Goal: Check status: Check status

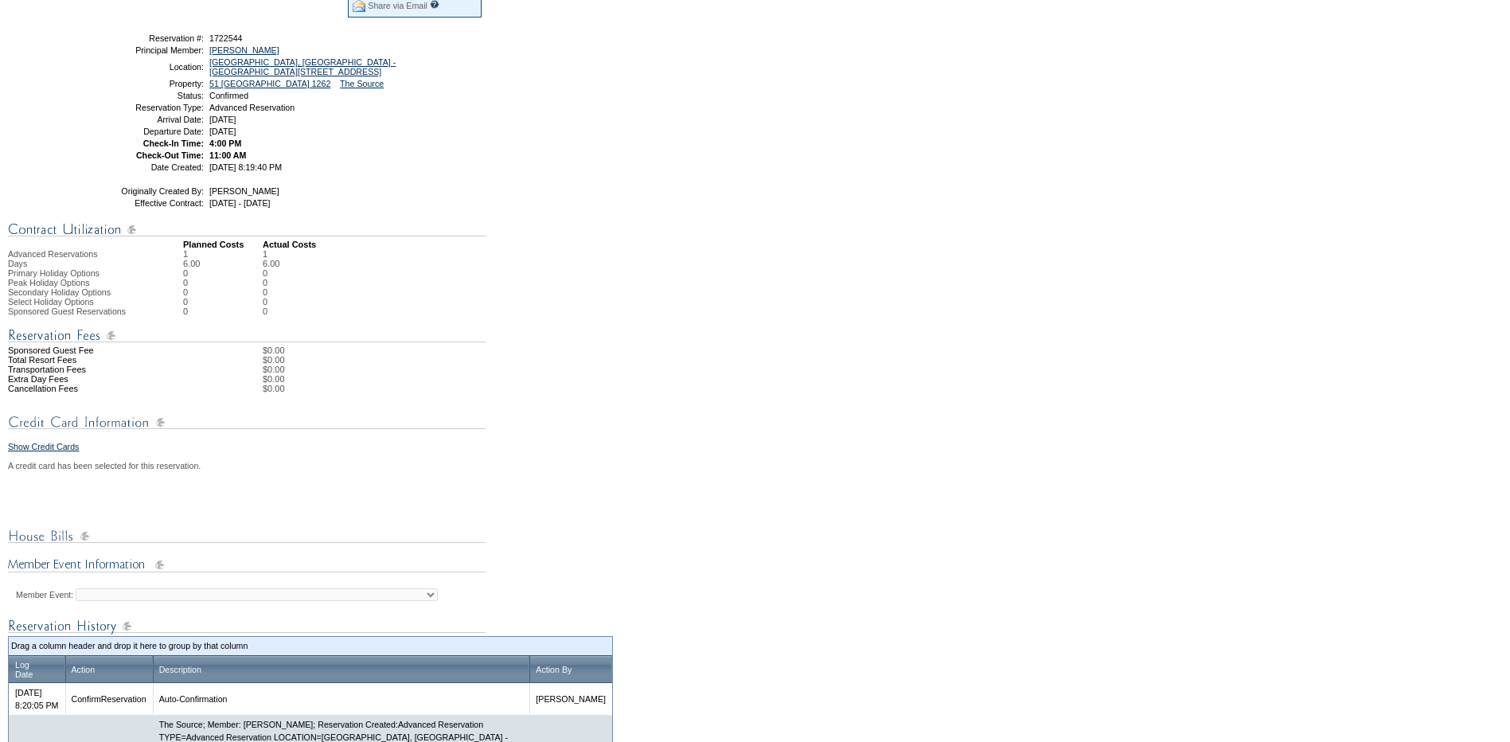
scroll to position [158, 0]
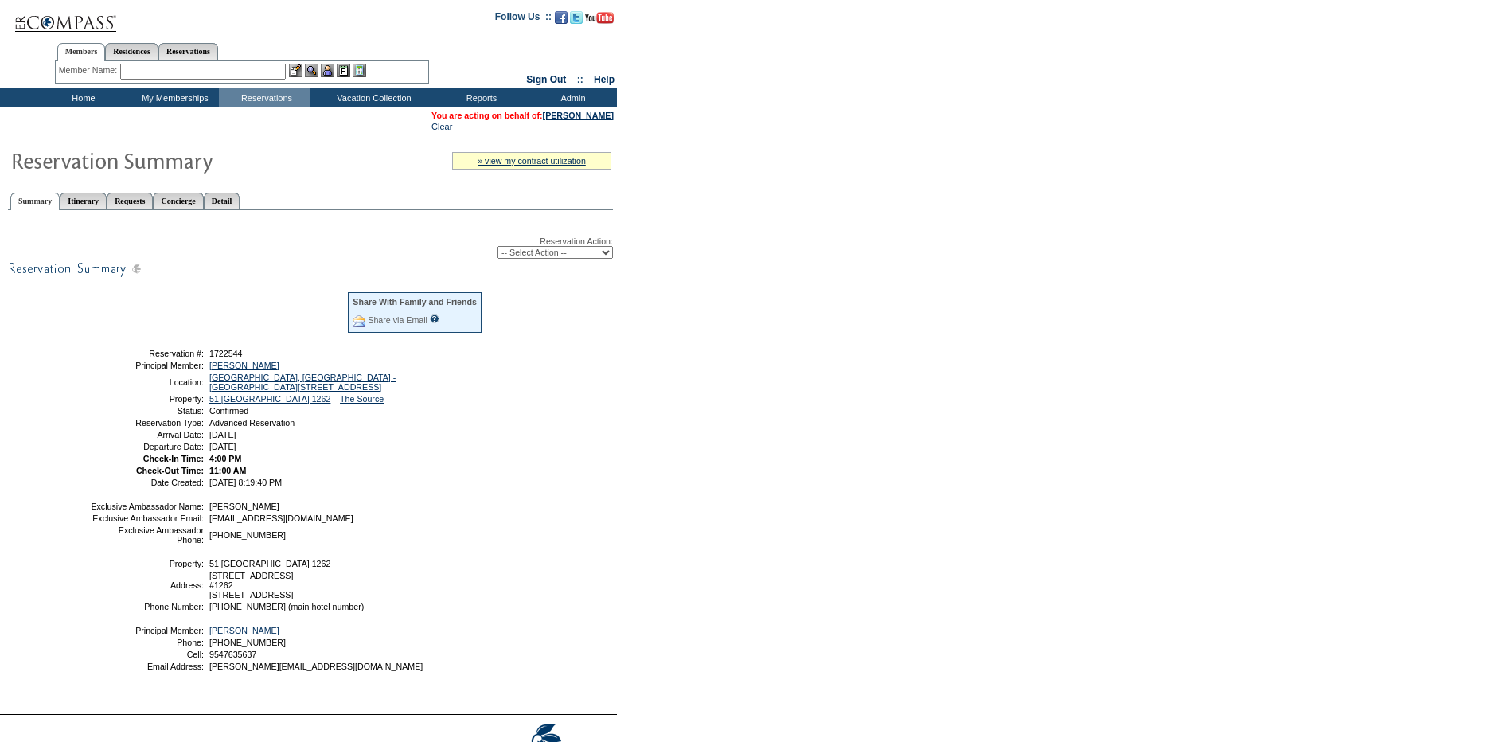
scroll to position [108, 0]
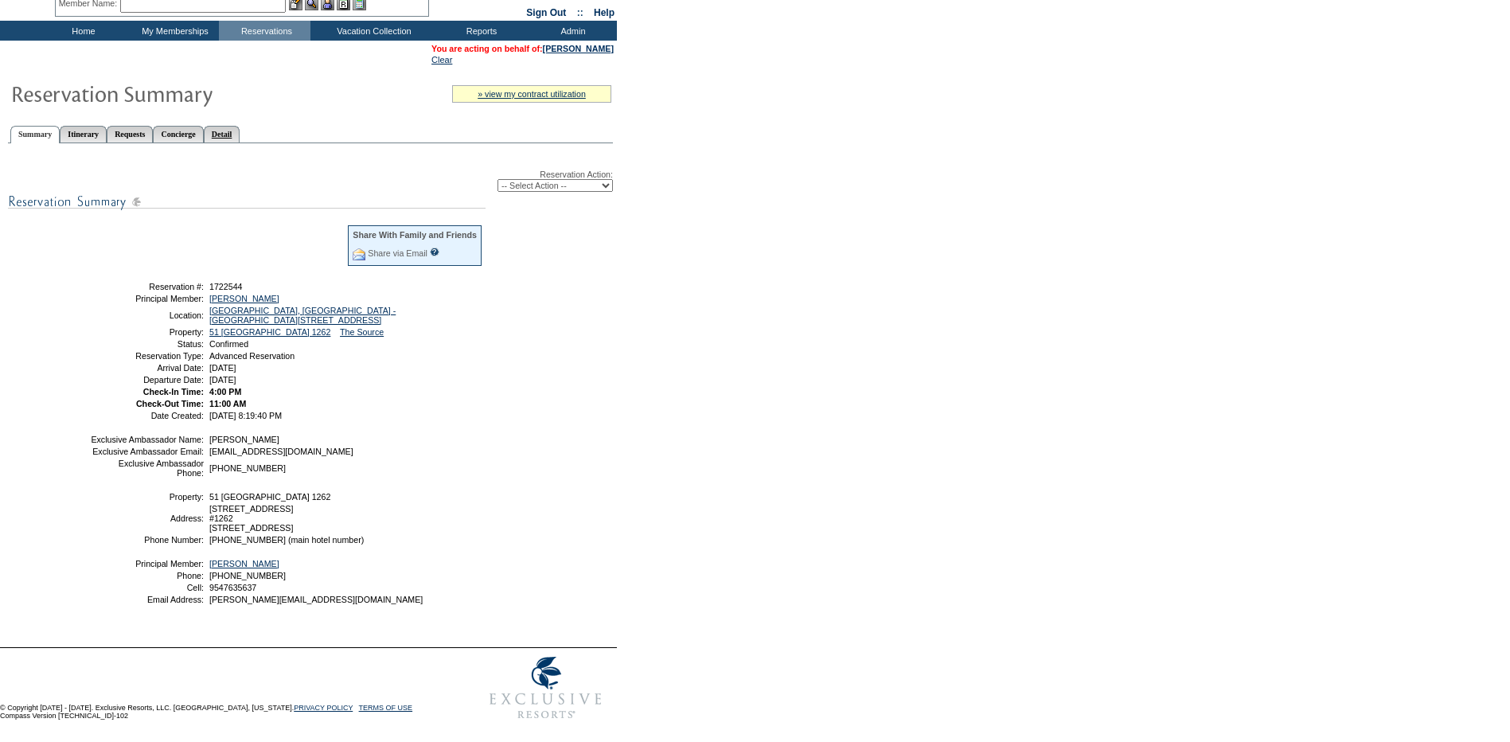
click at [250, 118] on ul "Summary Itinerary Requests Concierge Detail" at bounding box center [310, 122] width 605 height 8
click at [240, 126] on link "Detail" at bounding box center [222, 134] width 37 height 17
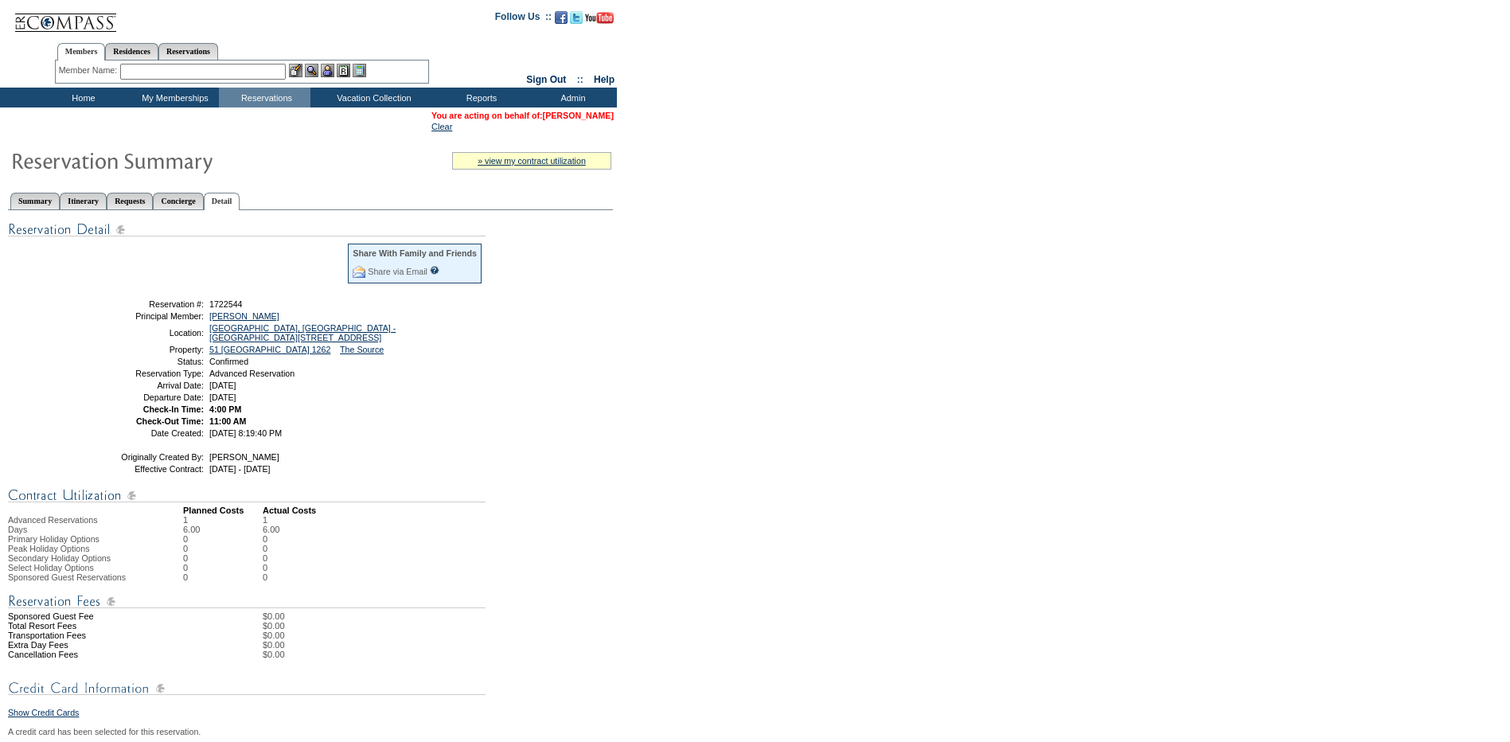
click at [597, 114] on link "[PERSON_NAME]" at bounding box center [578, 116] width 71 height 10
